Goal: Use online tool/utility: Utilize a website feature to perform a specific function

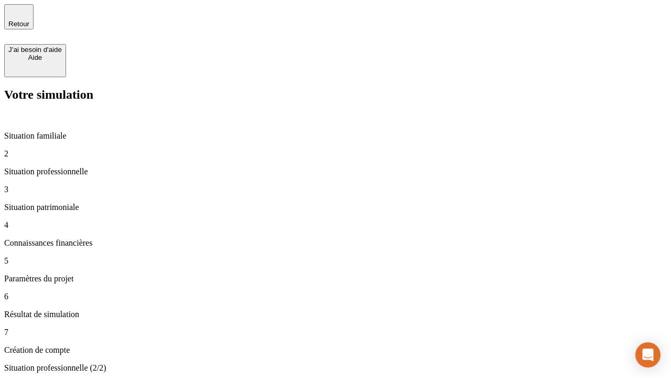
type input "30 000"
type input "40 000"
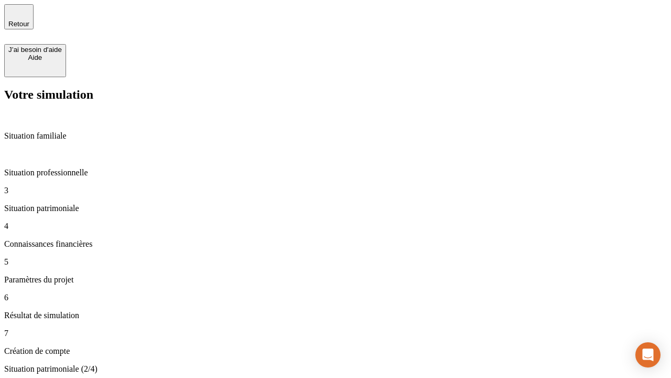
type input "1 100"
type input "20"
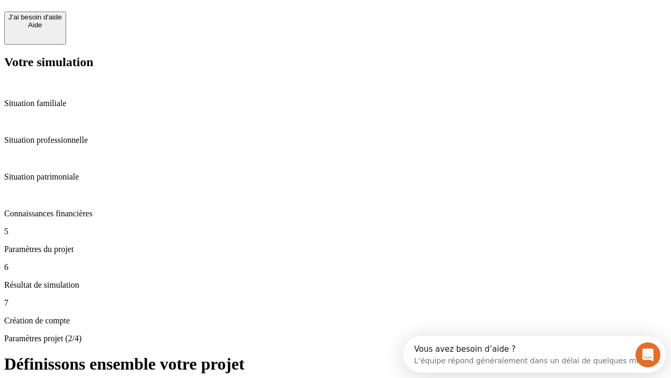
scroll to position [20, 0]
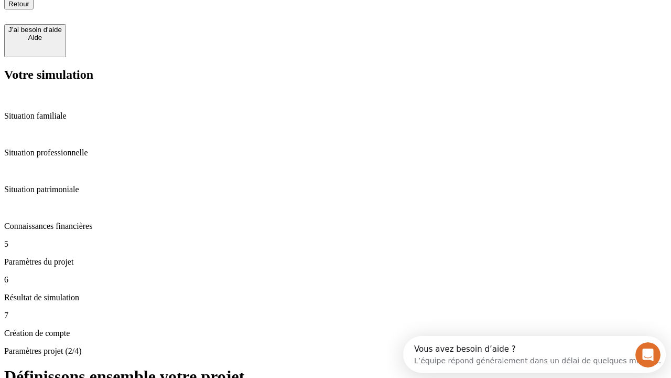
type input "40"
type input "50 000"
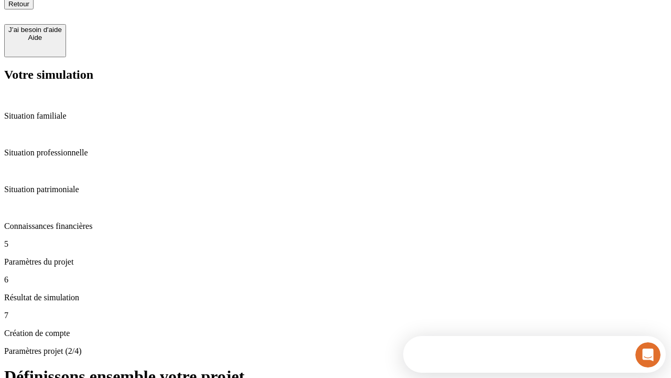
type input "640"
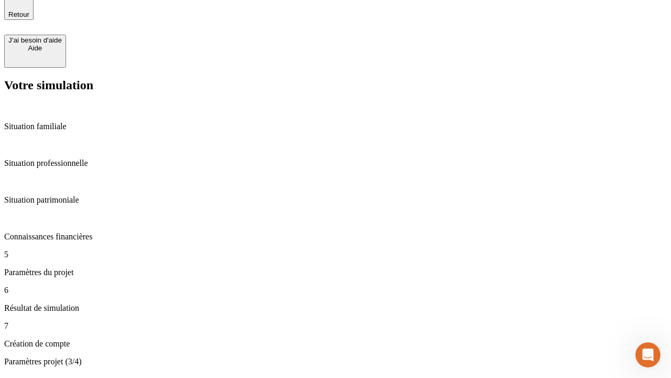
scroll to position [20, 0]
